Goal: Information Seeking & Learning: Compare options

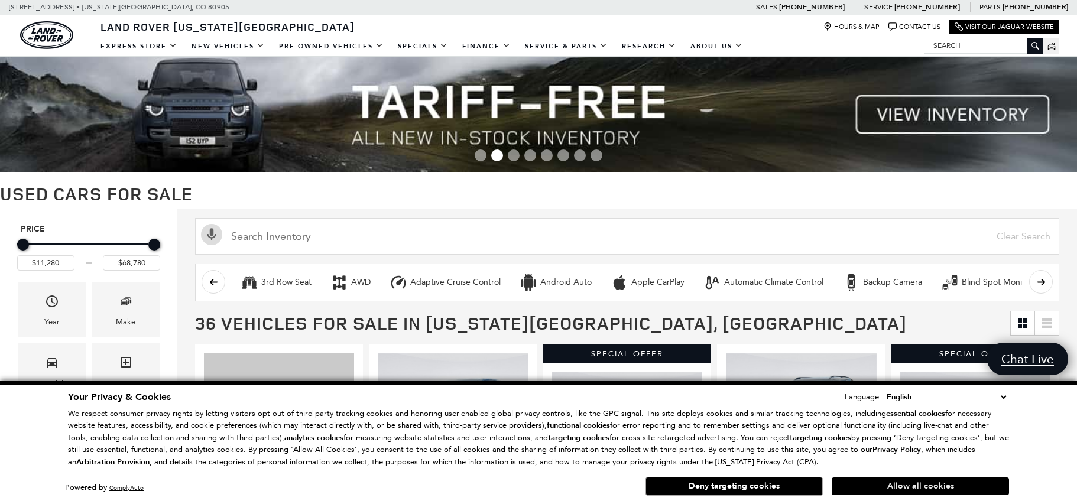
click at [863, 485] on button "Allow all cookies" at bounding box center [920, 487] width 177 height 18
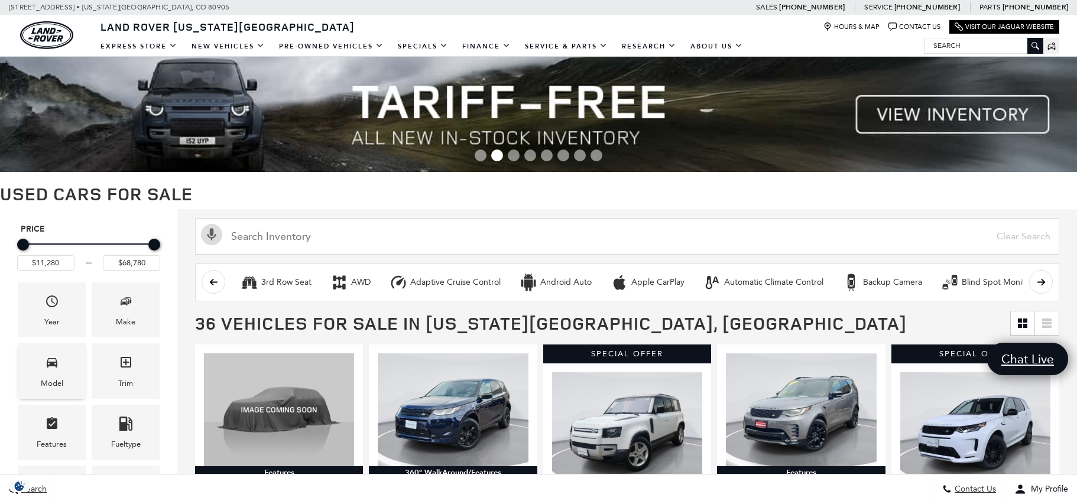
click at [61, 372] on div "Model" at bounding box center [52, 371] width 68 height 55
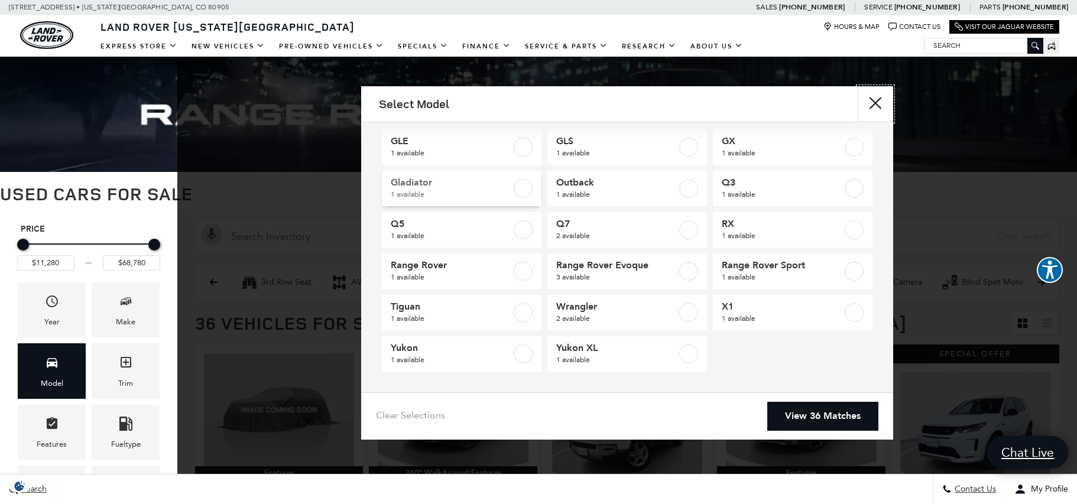
scroll to position [138, 0]
drag, startPoint x: 853, startPoint y: 268, endPoint x: 845, endPoint y: 273, distance: 8.7
click at [853, 268] on label at bounding box center [854, 271] width 19 height 19
checkbox input "true"
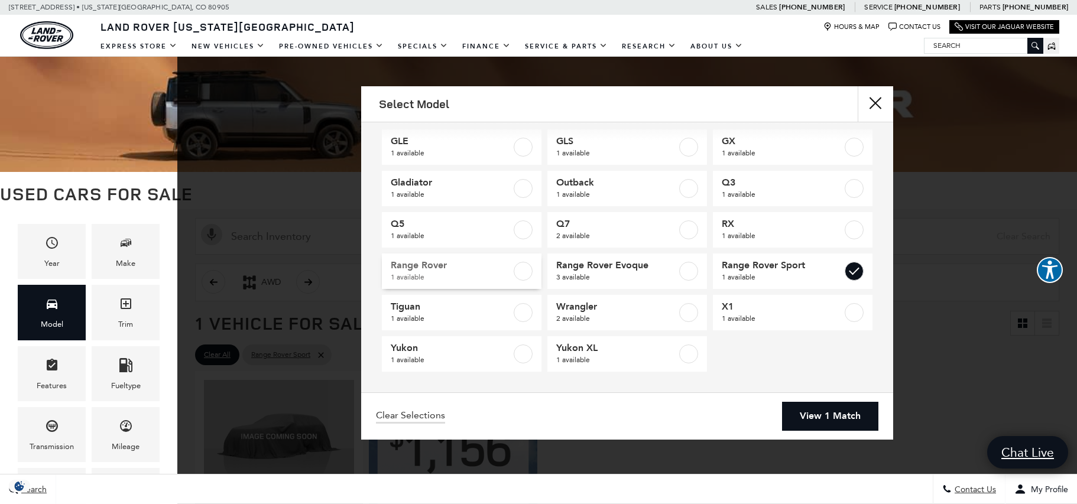
click at [523, 274] on label at bounding box center [523, 271] width 19 height 19
checkbox input "true"
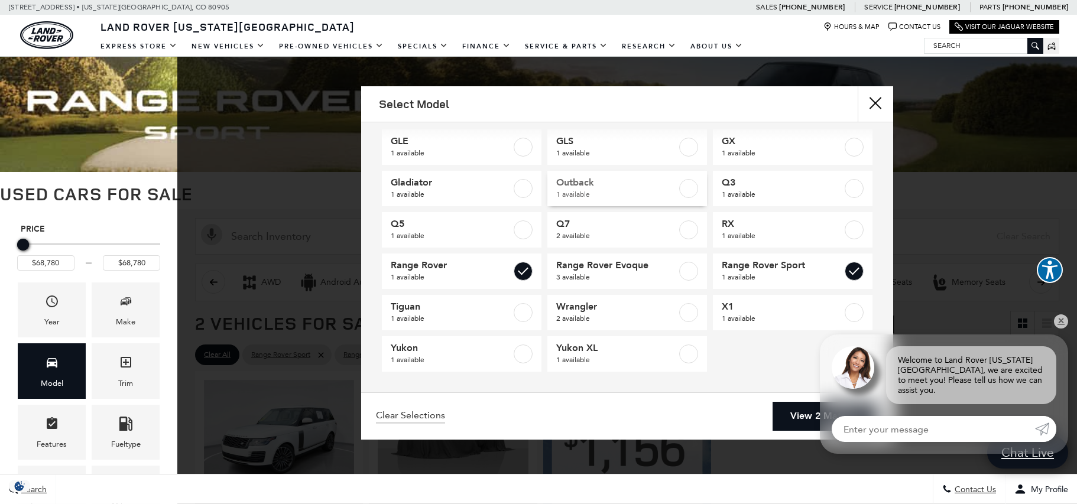
scroll to position [138, 0]
click at [528, 147] on label at bounding box center [523, 147] width 19 height 19
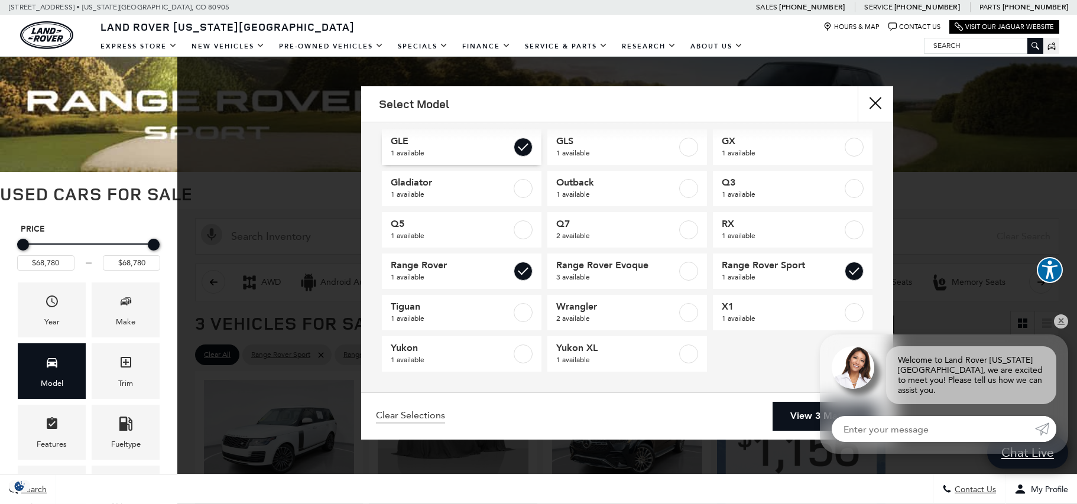
checkbox input "true"
type input "$66,268"
click at [782, 412] on link "View 3 Matches" at bounding box center [826, 416] width 106 height 29
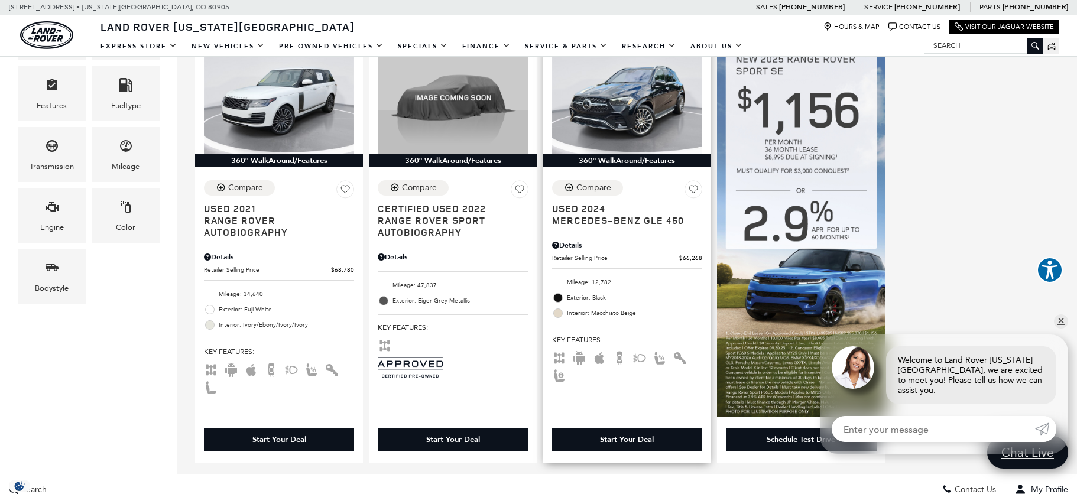
scroll to position [341, 0]
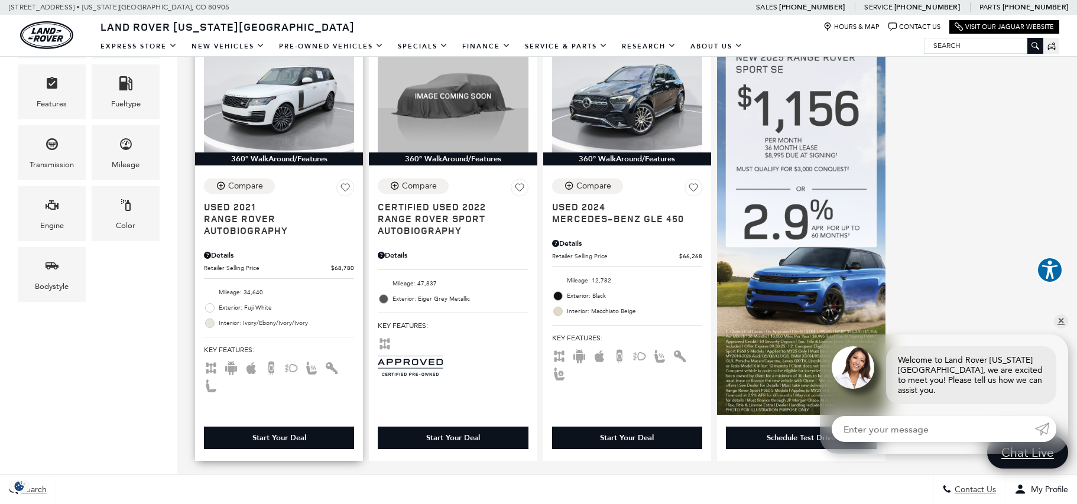
click at [220, 225] on span "Range Rover Autobiography" at bounding box center [274, 225] width 141 height 24
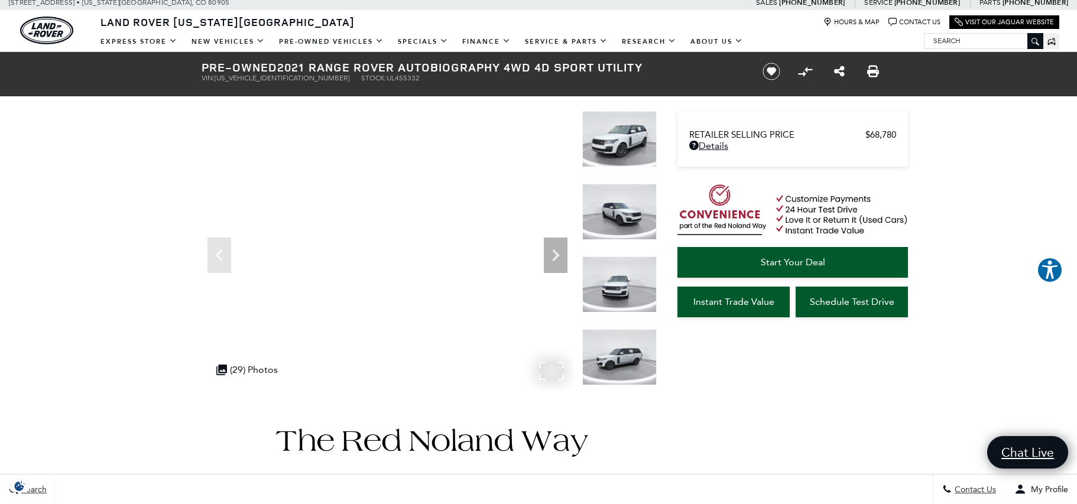
scroll to position [7, 0]
